Goal: Find specific page/section: Find specific page/section

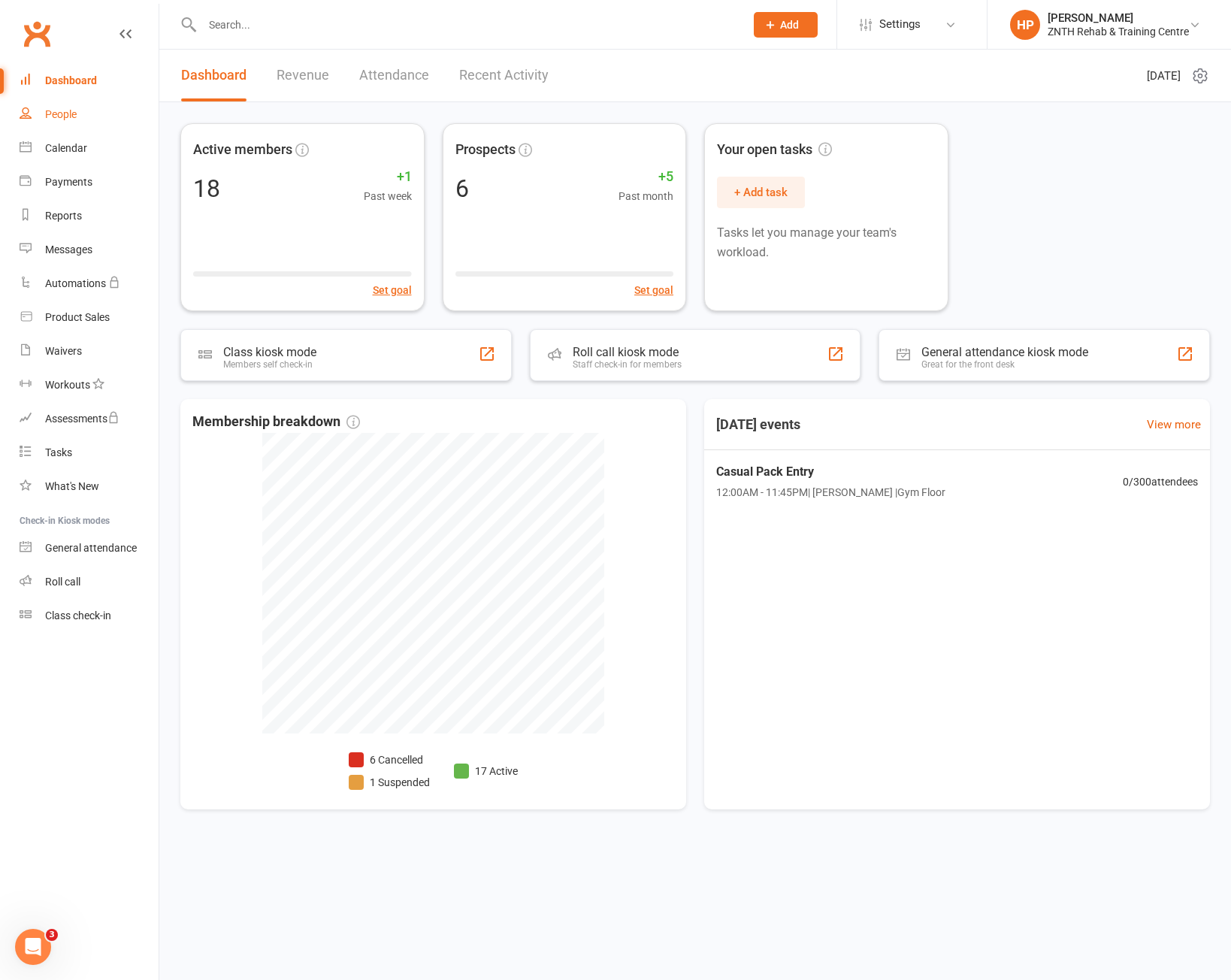
click at [78, 114] on link "People" at bounding box center [89, 115] width 139 height 34
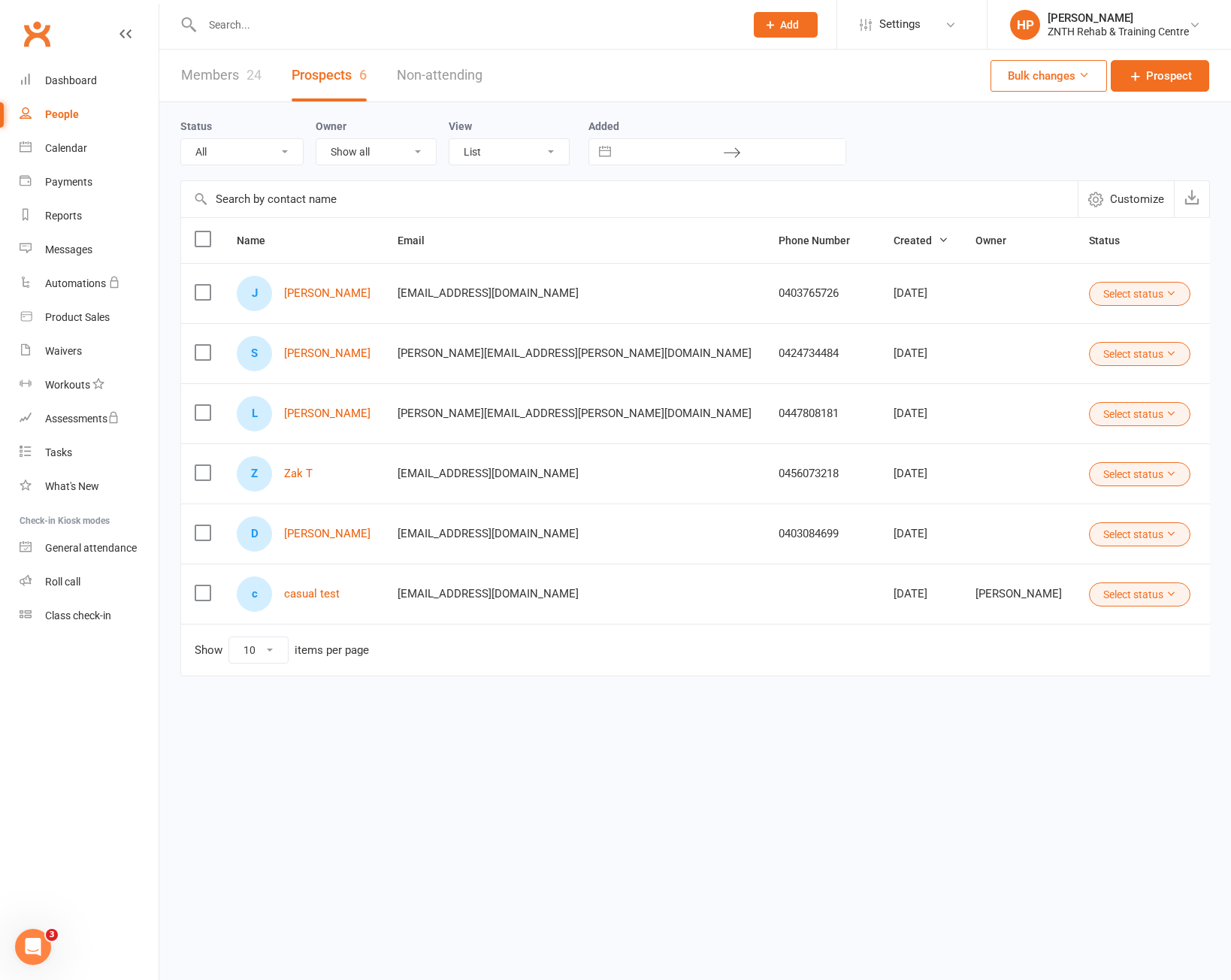
click at [252, 62] on link "Members 24" at bounding box center [221, 75] width 80 height 52
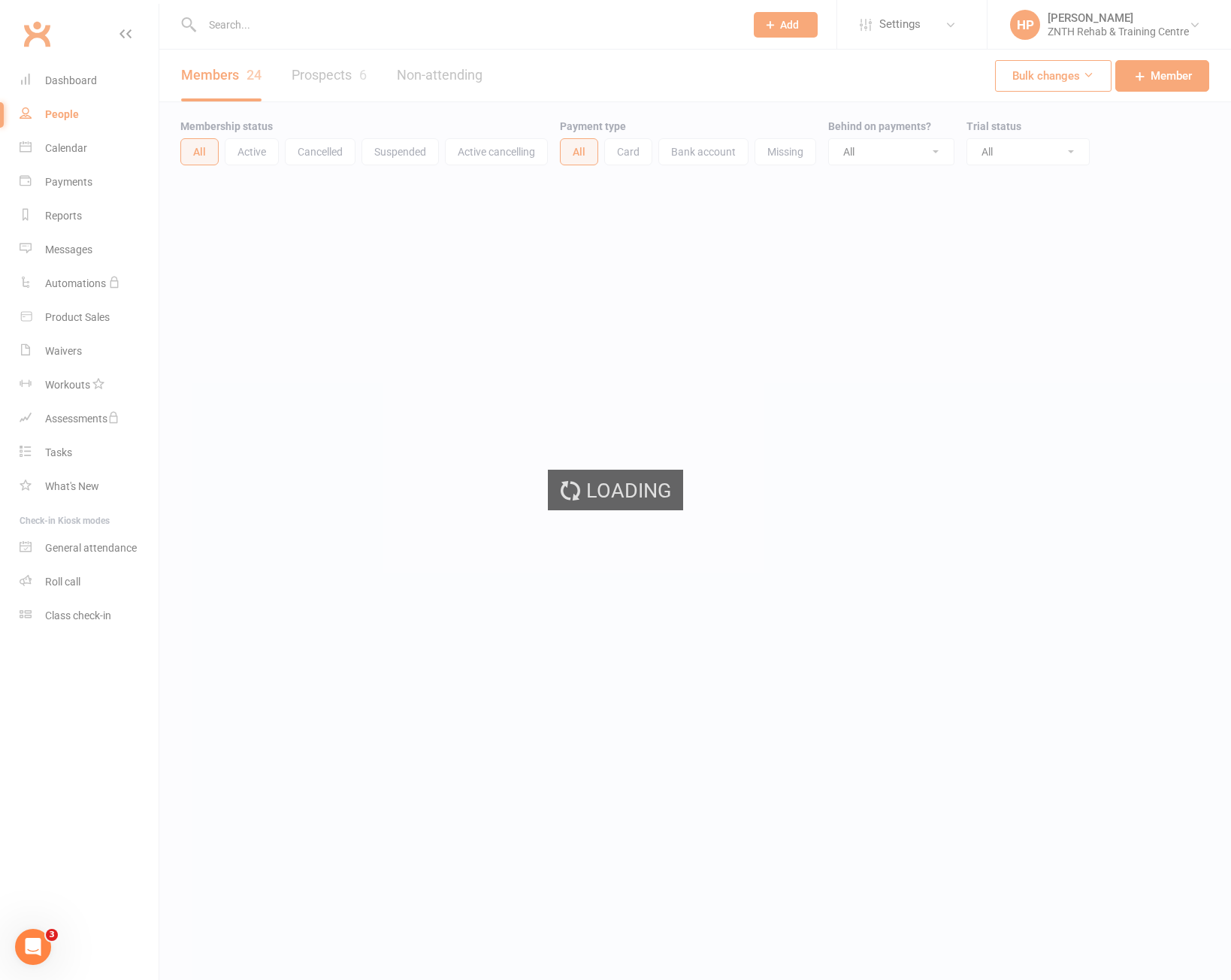
select select "50"
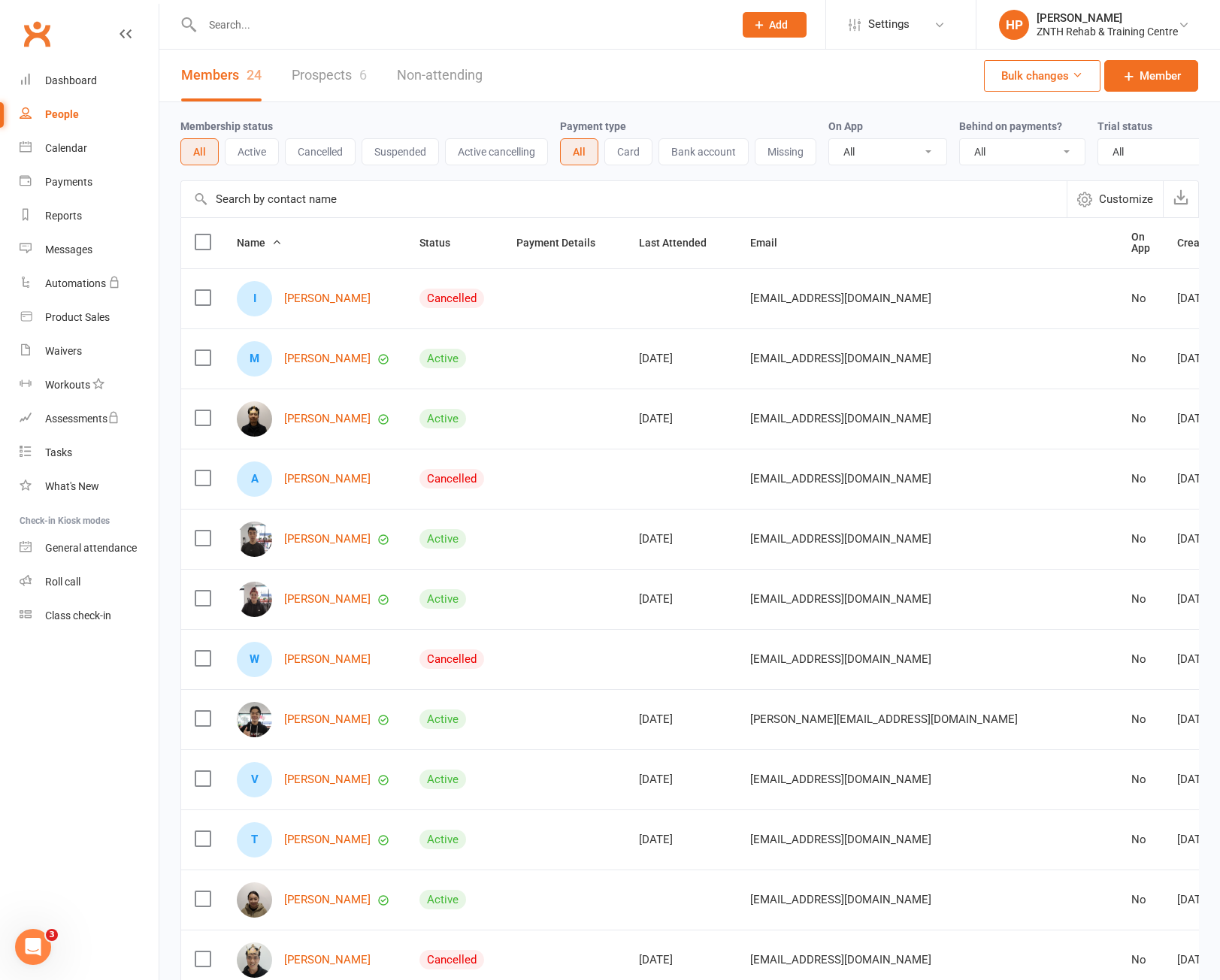
click at [257, 158] on button "Active" at bounding box center [251, 152] width 54 height 27
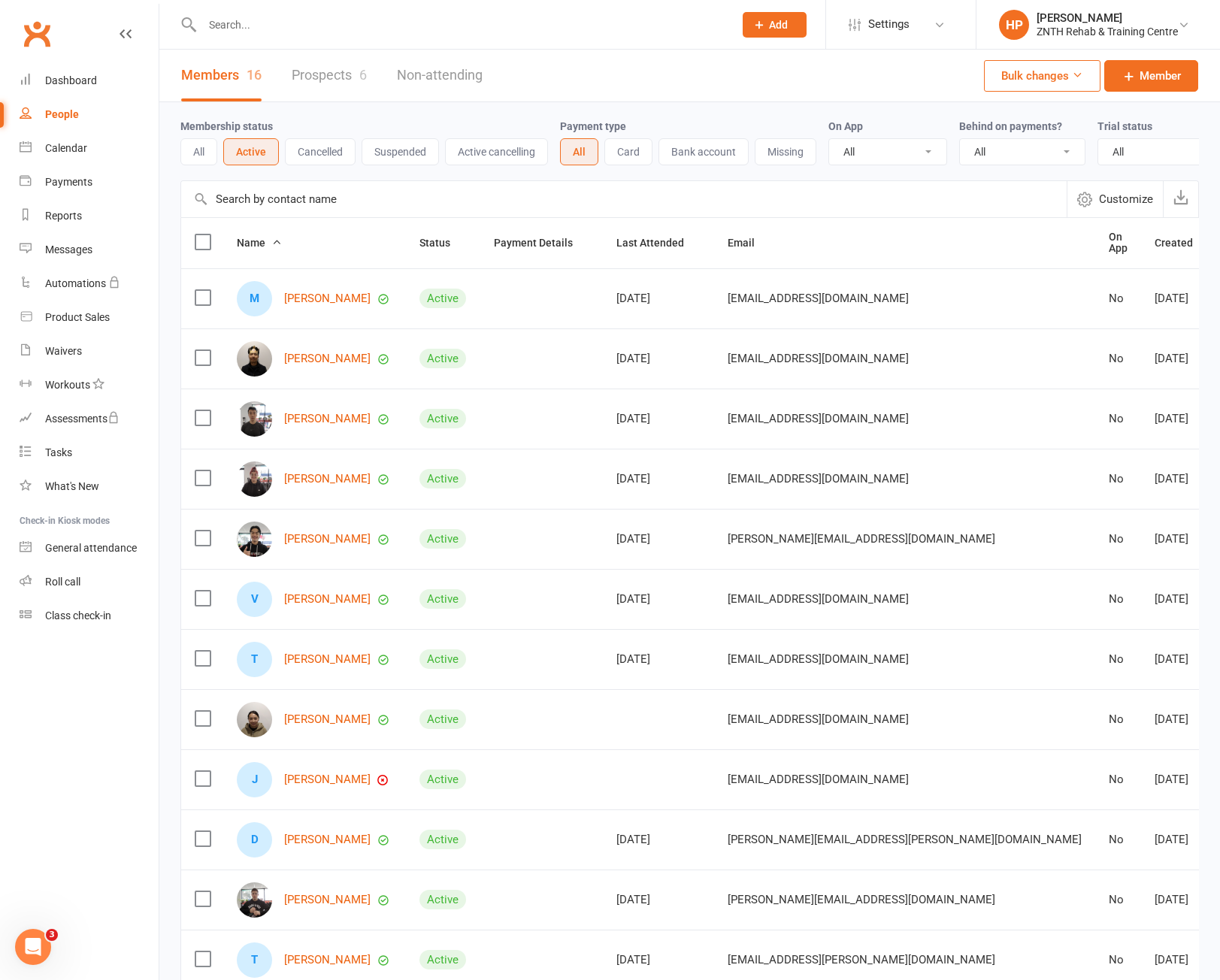
click at [402, 160] on button "Suspended" at bounding box center [400, 152] width 77 height 27
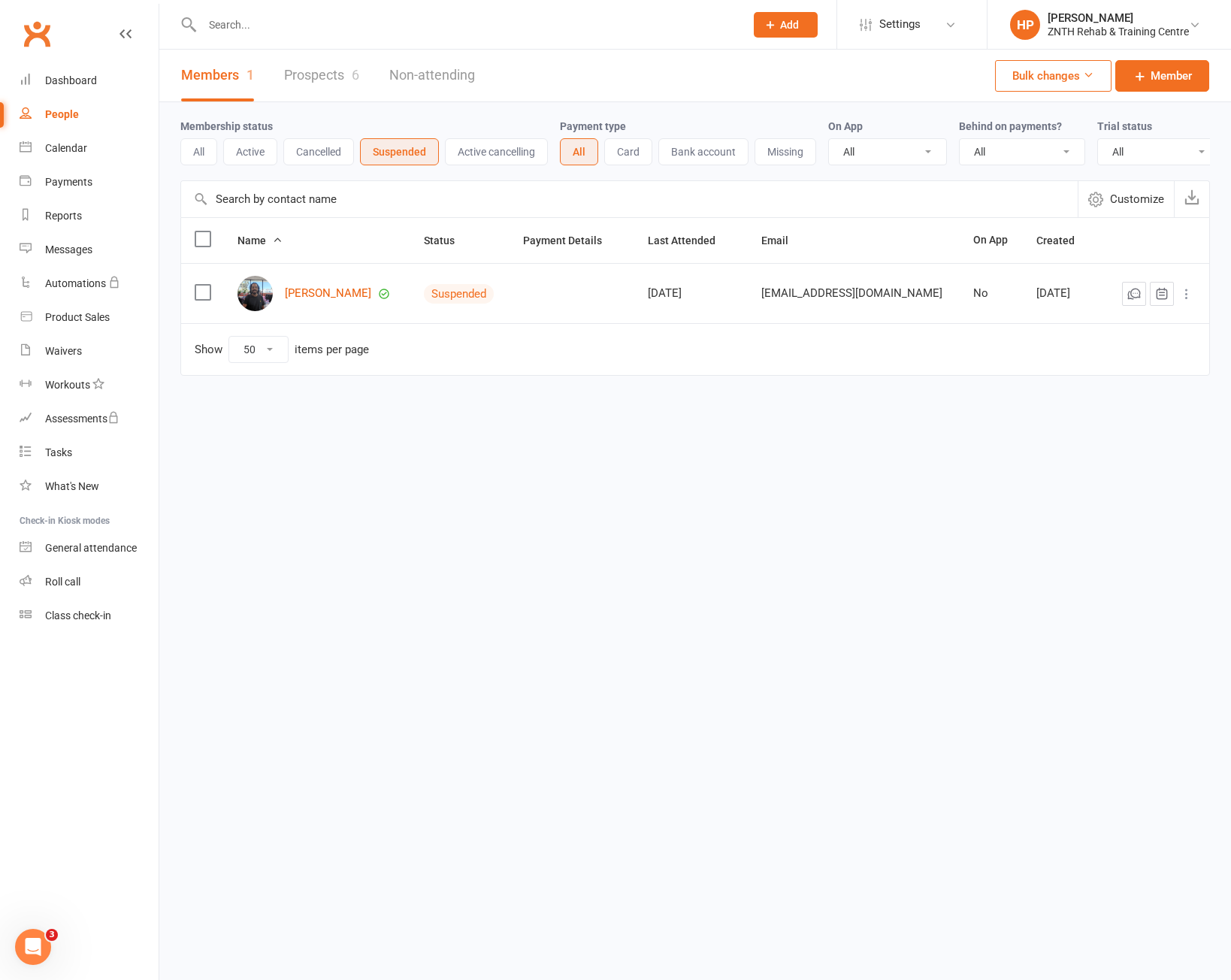
click at [199, 163] on button "All" at bounding box center [198, 152] width 37 height 27
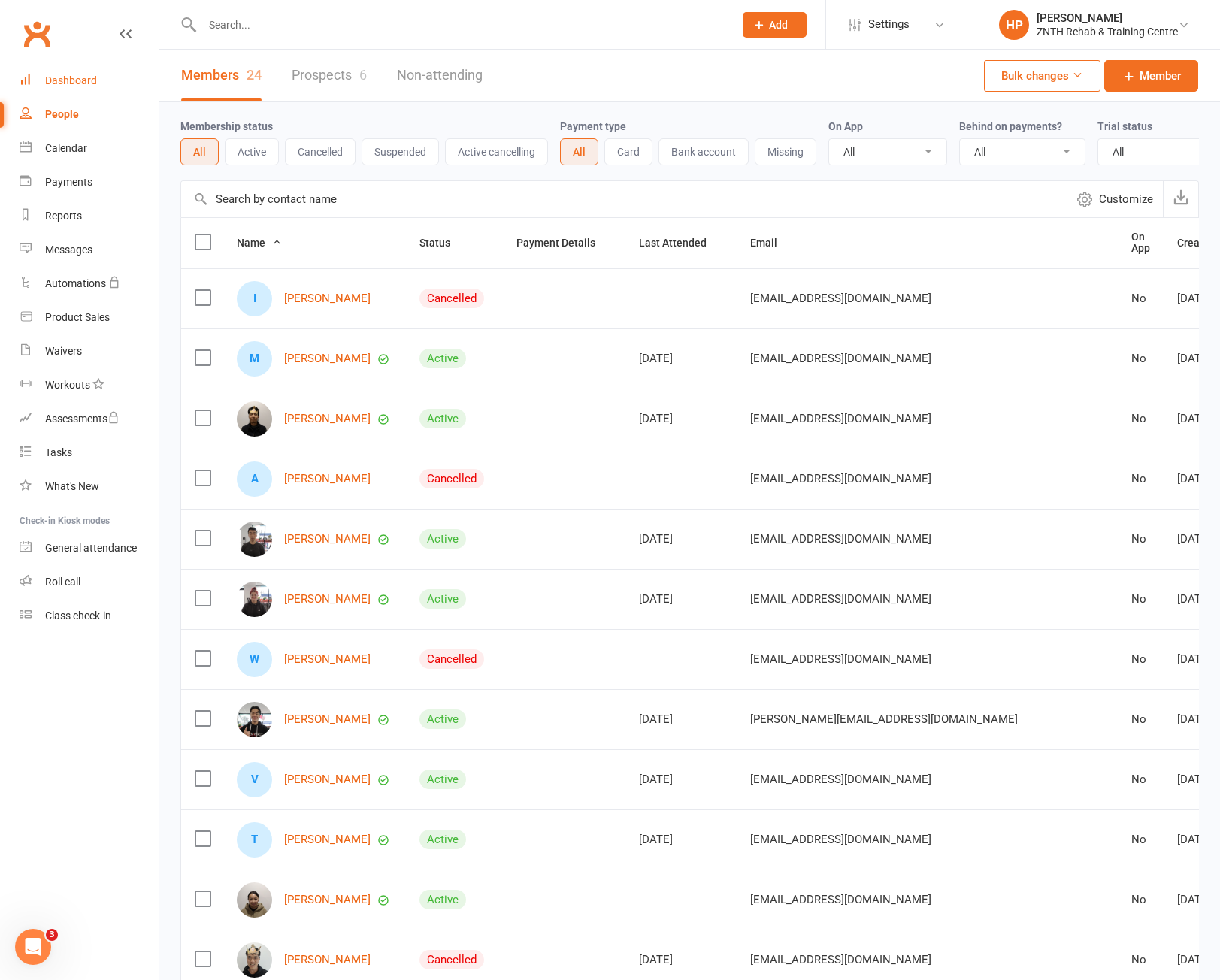
click at [95, 96] on link "Dashboard" at bounding box center [89, 81] width 139 height 34
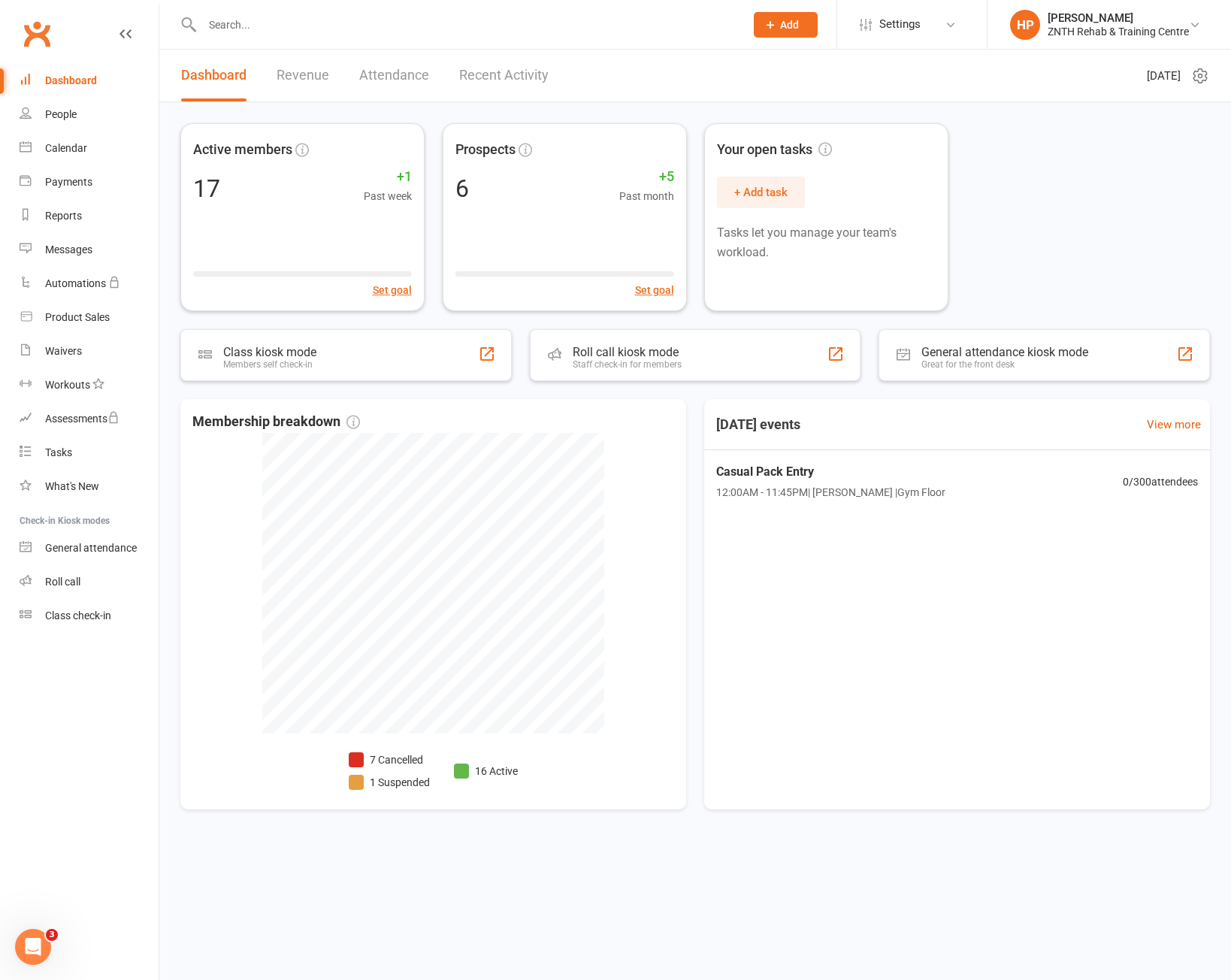
click at [396, 86] on link "Attendance" at bounding box center [394, 75] width 70 height 52
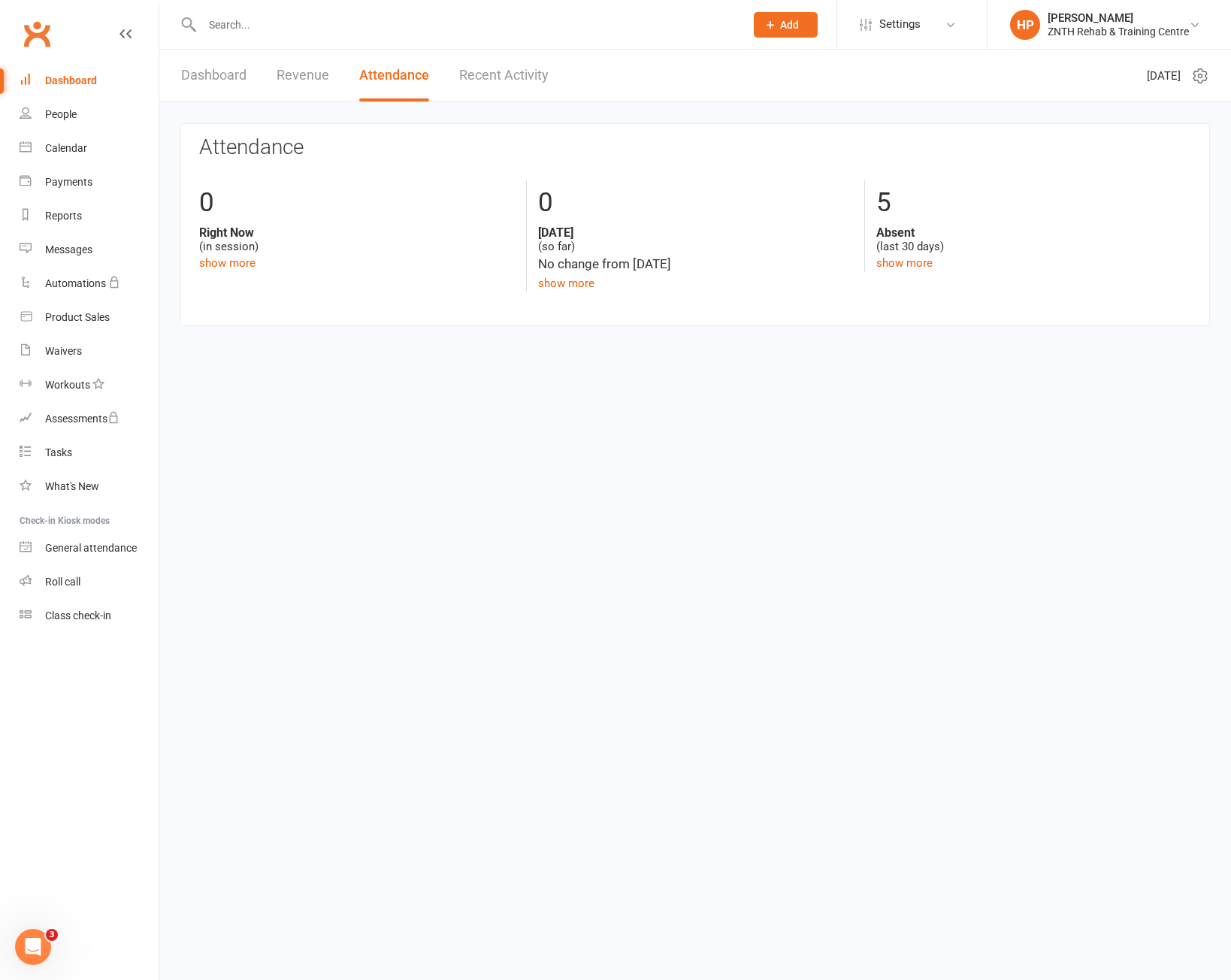
click at [106, 90] on link "Dashboard" at bounding box center [89, 81] width 139 height 34
click at [106, 86] on link "Dashboard" at bounding box center [89, 81] width 139 height 34
click at [79, 100] on link "People" at bounding box center [89, 115] width 139 height 34
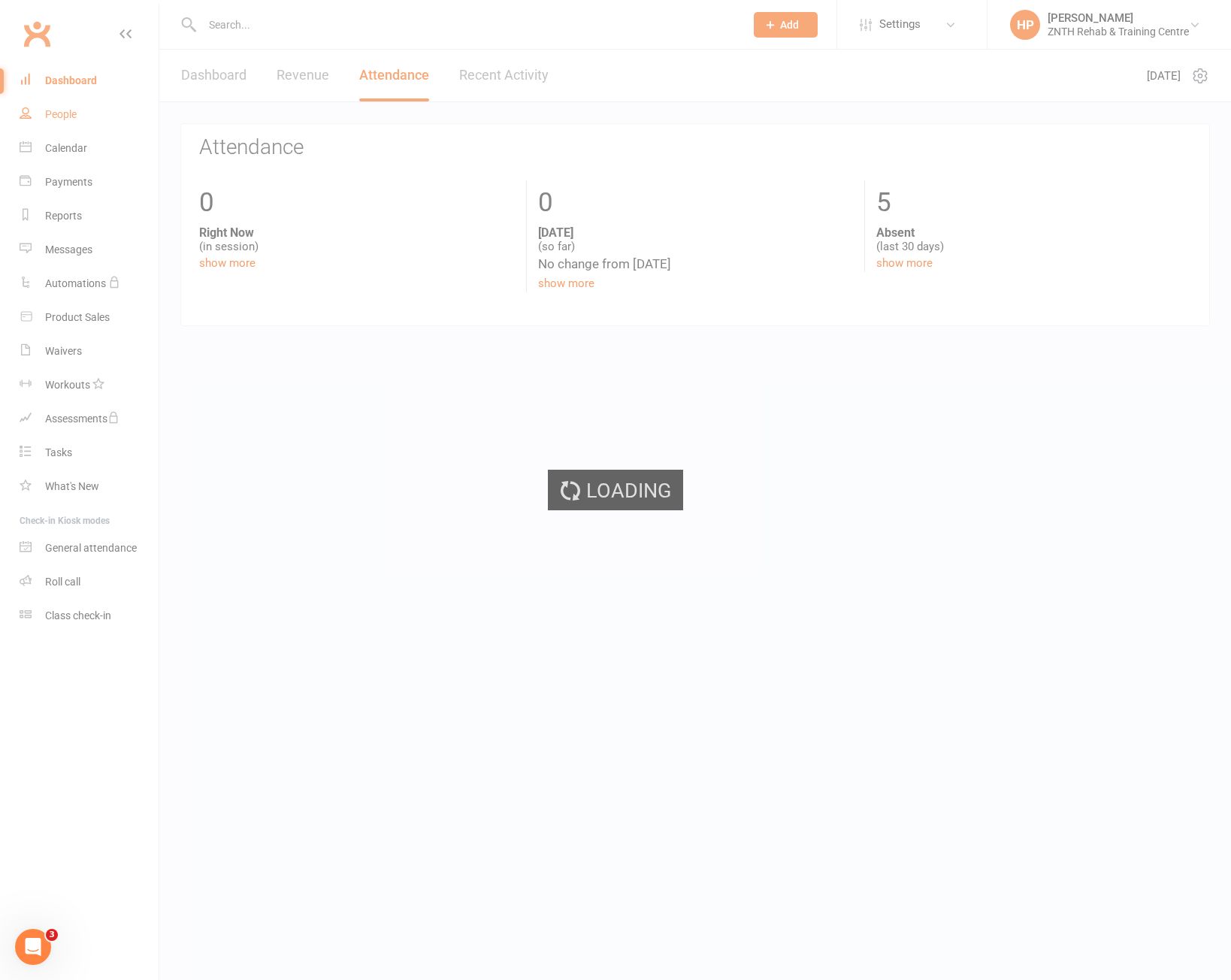
select select "50"
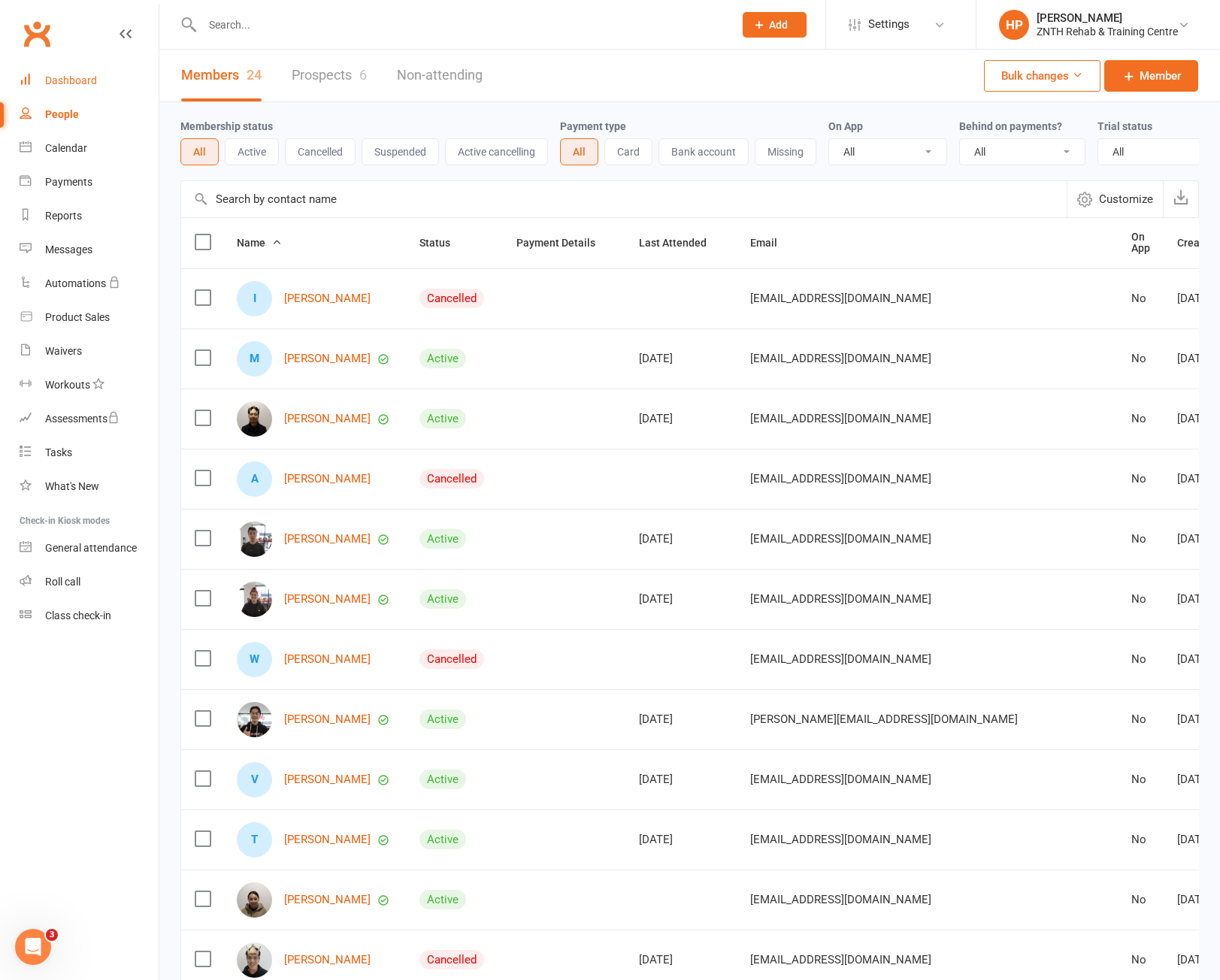
click at [102, 82] on link "Dashboard" at bounding box center [89, 81] width 139 height 34
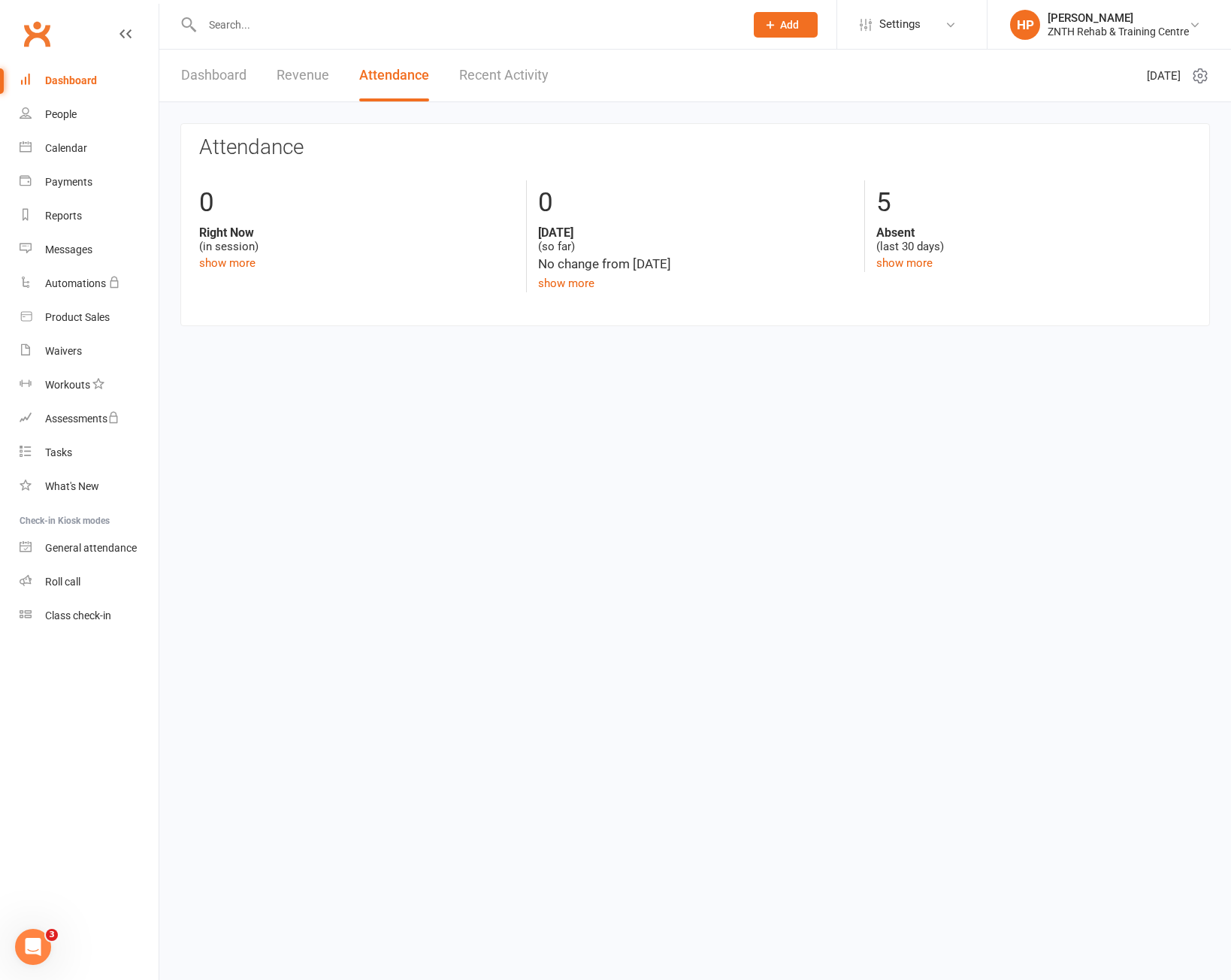
click at [468, 357] on html "Prospect Member Non-attending contact Class / event Appointment Task Membership…" at bounding box center [615, 186] width 1231 height 372
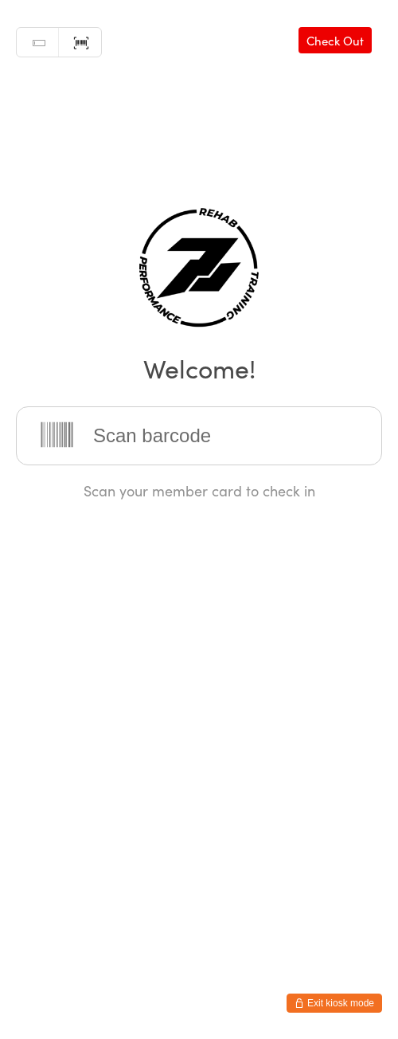
click at [39, 42] on link "Manual search" at bounding box center [38, 43] width 42 height 30
click at [198, 433] on input "search" at bounding box center [199, 435] width 366 height 59
click at [75, 42] on link "Scanner input" at bounding box center [80, 43] width 42 height 30
